Goal: Information Seeking & Learning: Learn about a topic

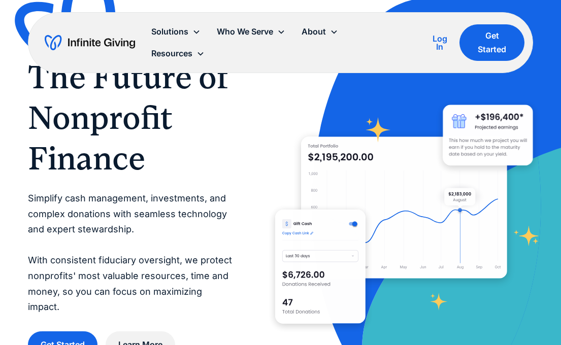
click at [215, 134] on h1 "The Future of Nonprofit Finance" at bounding box center [131, 118] width 206 height 122
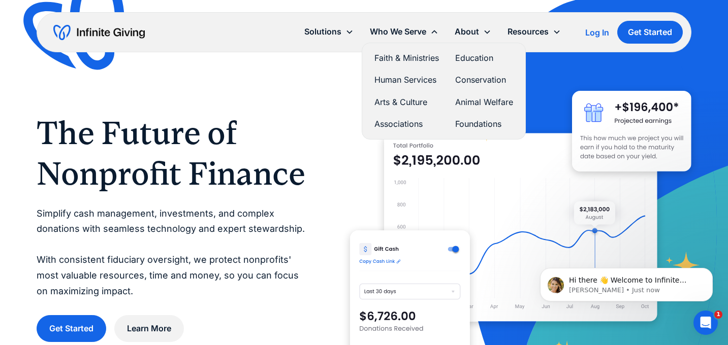
click at [401, 98] on link "Arts & Culture" at bounding box center [406, 102] width 64 height 14
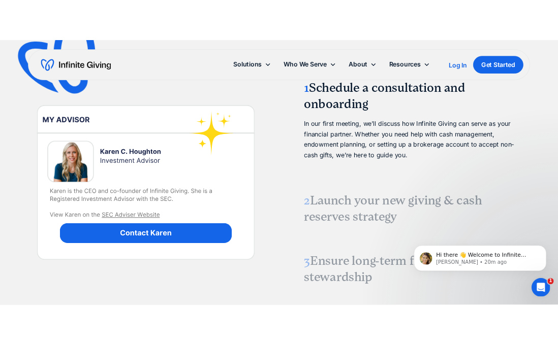
scroll to position [1338, 0]
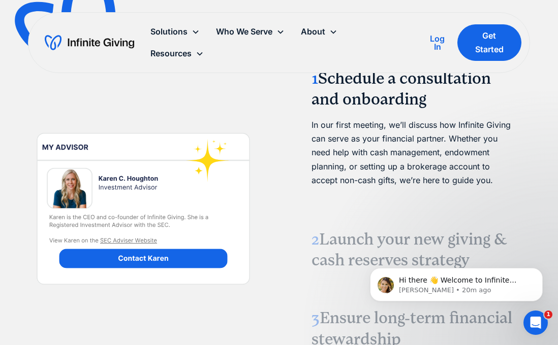
click at [357, 118] on p "In our first meeting, we’ll discuss how Infinite Giving can serve as your finan…" at bounding box center [414, 152] width 206 height 69
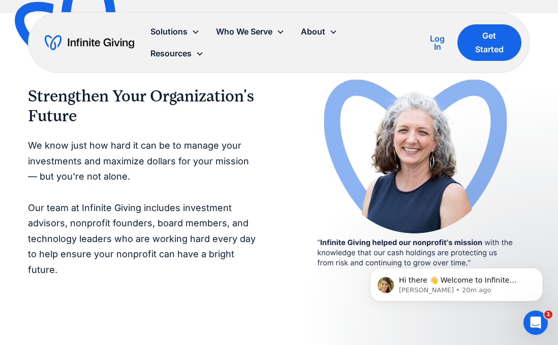
scroll to position [1813, 0]
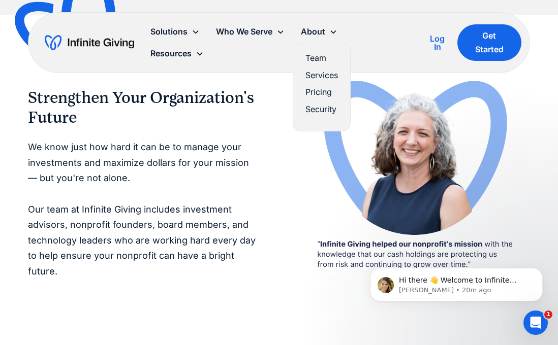
click at [321, 59] on link "Team" at bounding box center [321, 58] width 33 height 14
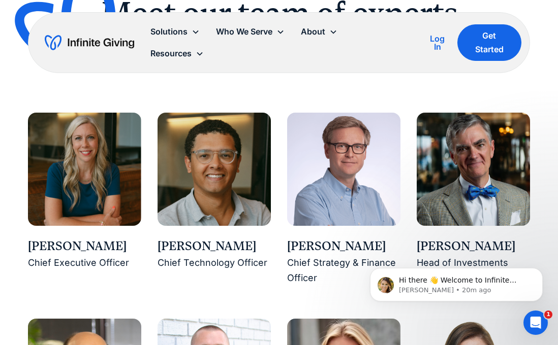
scroll to position [936, 0]
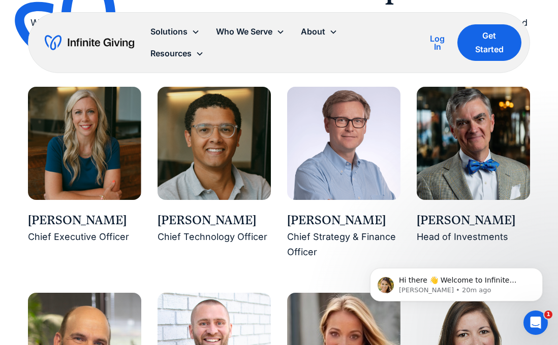
click at [106, 246] on div "[PERSON_NAME] Chief Executive Officer" at bounding box center [84, 174] width 113 height 174
click at [99, 219] on div "[PERSON_NAME]" at bounding box center [84, 220] width 113 height 17
click at [539, 274] on button "Dismiss notification" at bounding box center [539, 271] width 13 height 13
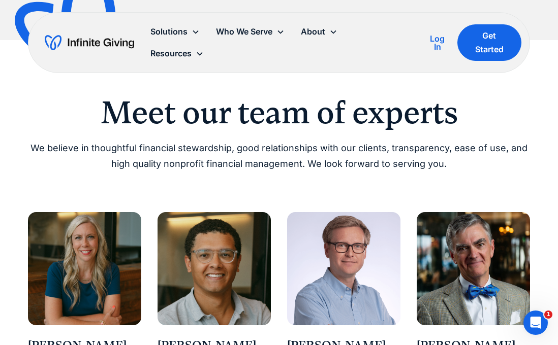
scroll to position [741, 0]
